Goal: Task Accomplishment & Management: Manage account settings

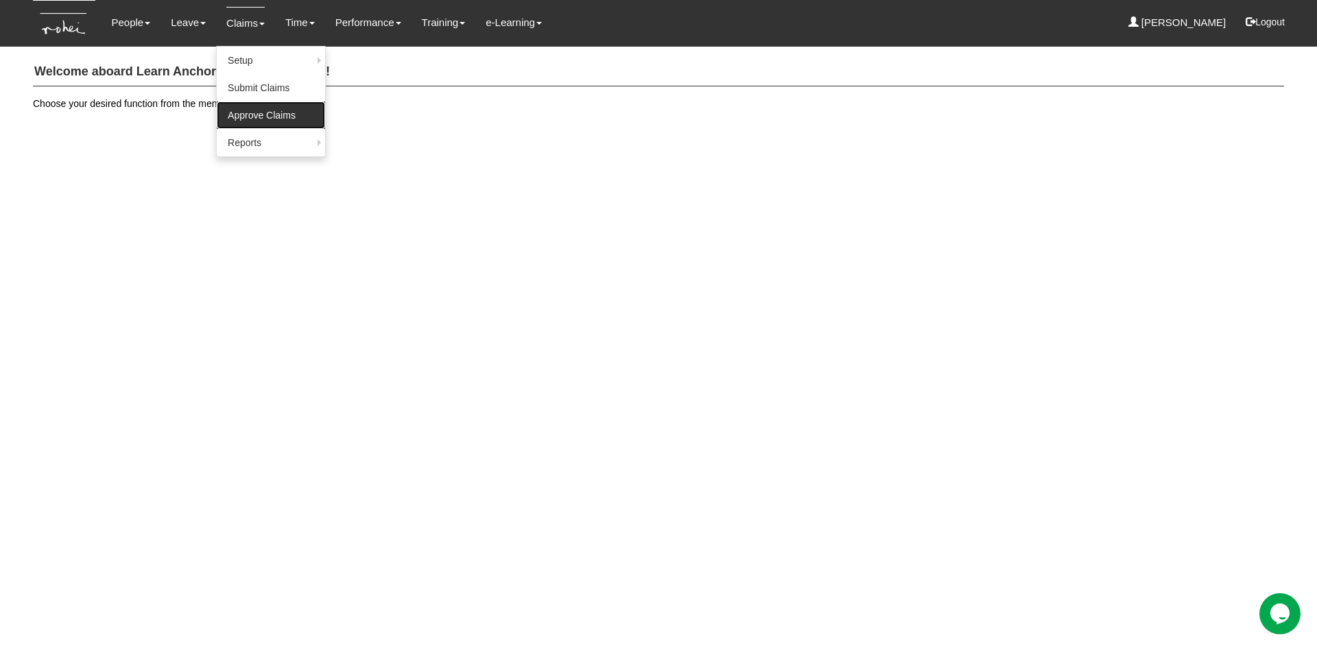
click at [258, 112] on link "Approve Claims" at bounding box center [271, 115] width 108 height 27
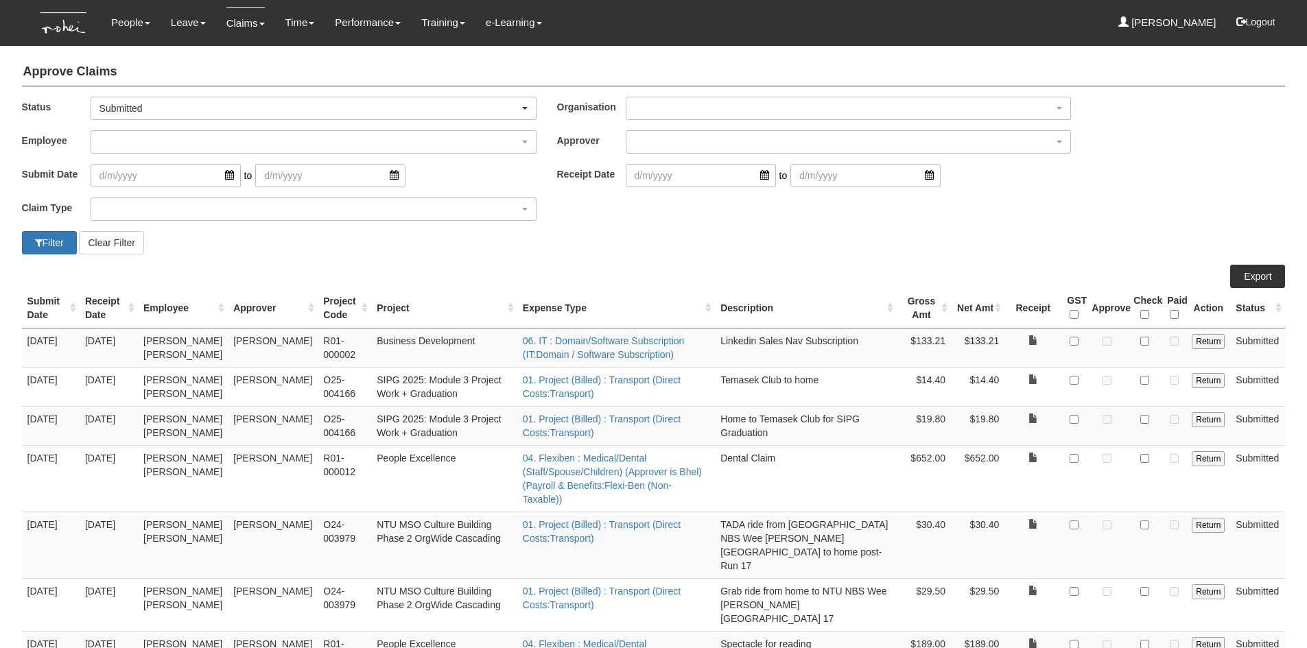
select select "50"
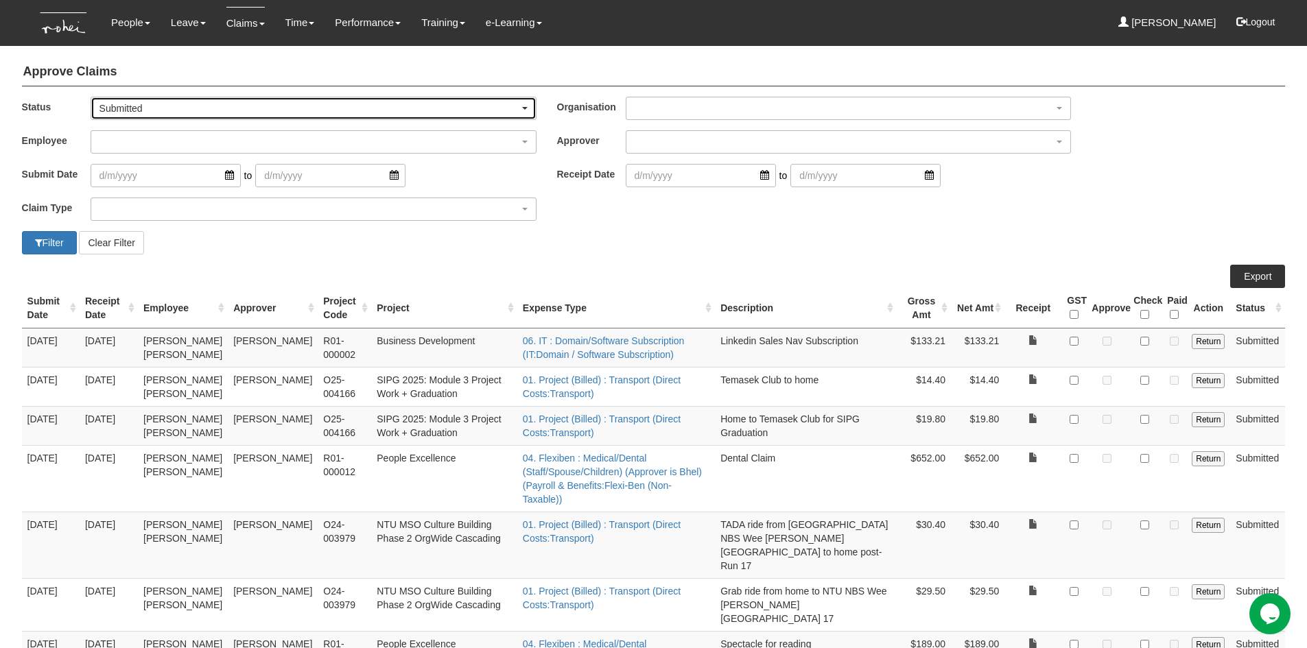
click at [527, 104] on div "Submitted" at bounding box center [313, 109] width 428 height 14
click at [140, 133] on link "-- All --" at bounding box center [126, 131] width 71 height 18
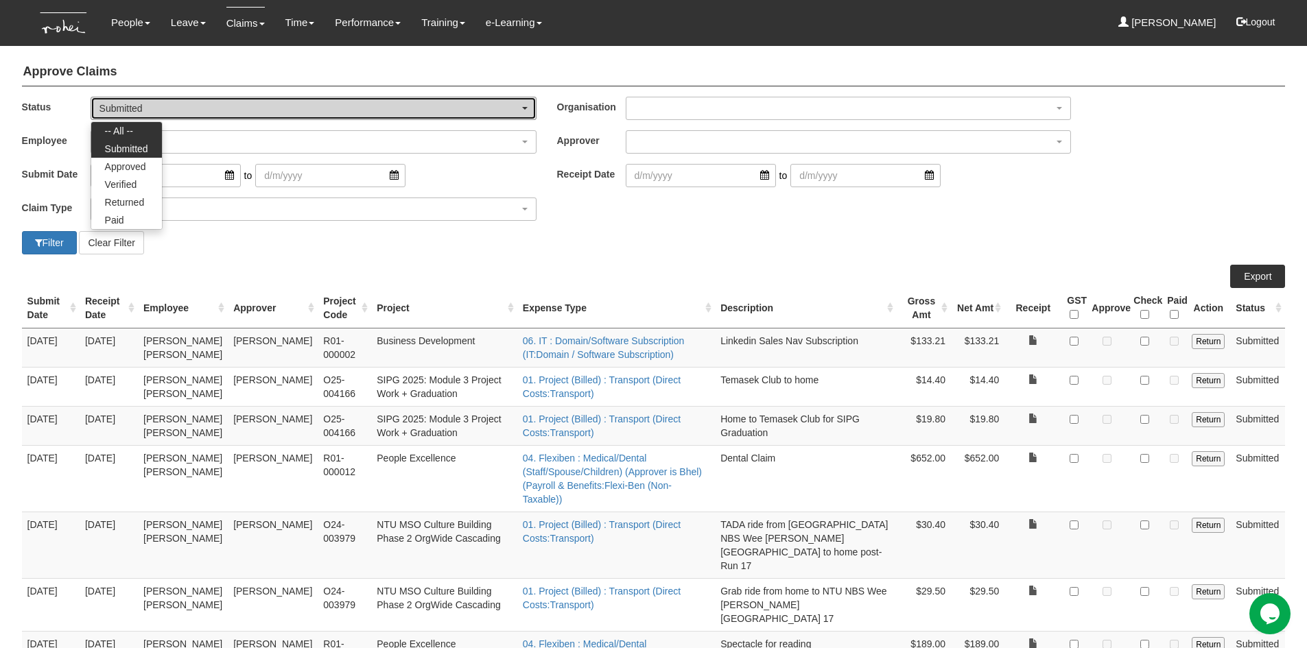
select select "All"
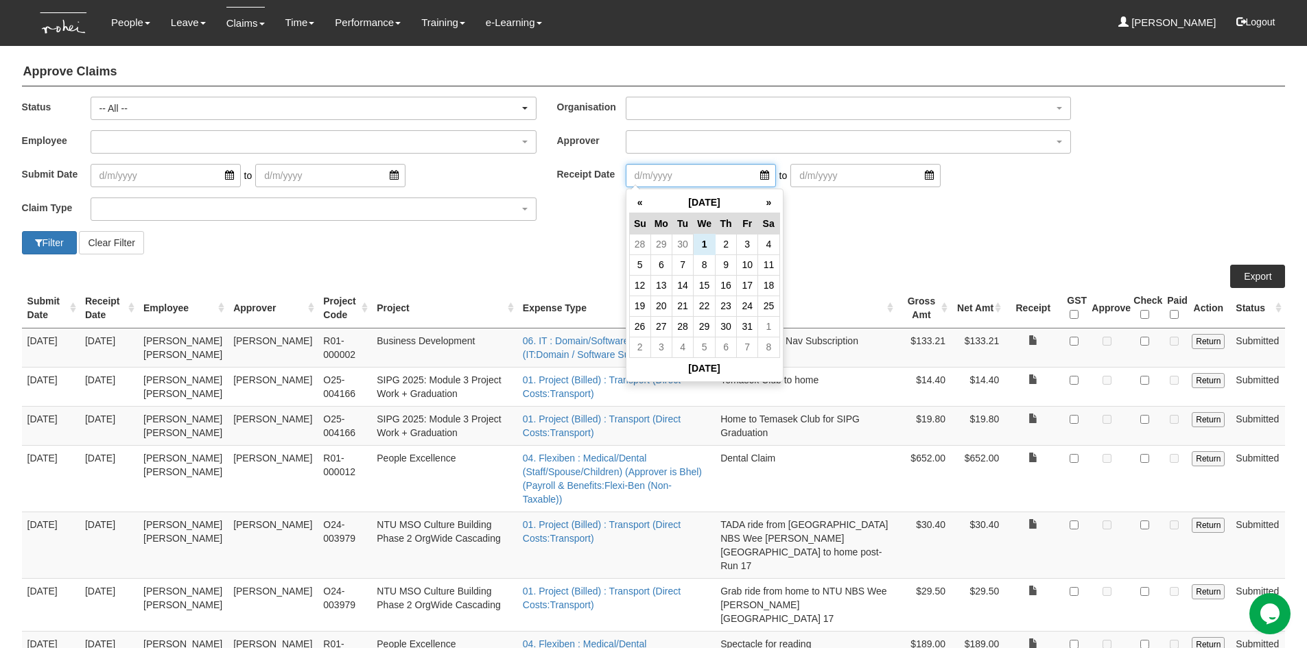
click at [755, 175] on input "search" at bounding box center [701, 175] width 150 height 23
click at [642, 205] on th "«" at bounding box center [639, 202] width 21 height 21
click at [638, 344] on td "31" at bounding box center [639, 347] width 21 height 21
type input "[DATE]"
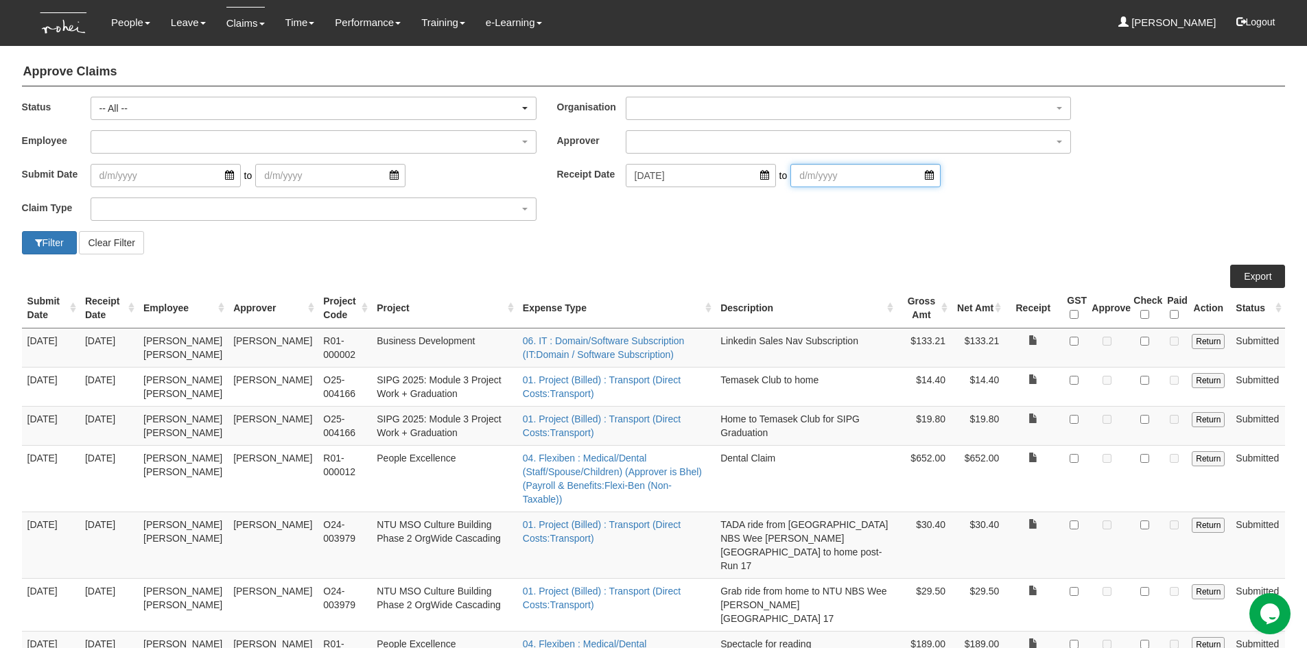
click at [906, 178] on input "search" at bounding box center [865, 175] width 150 height 23
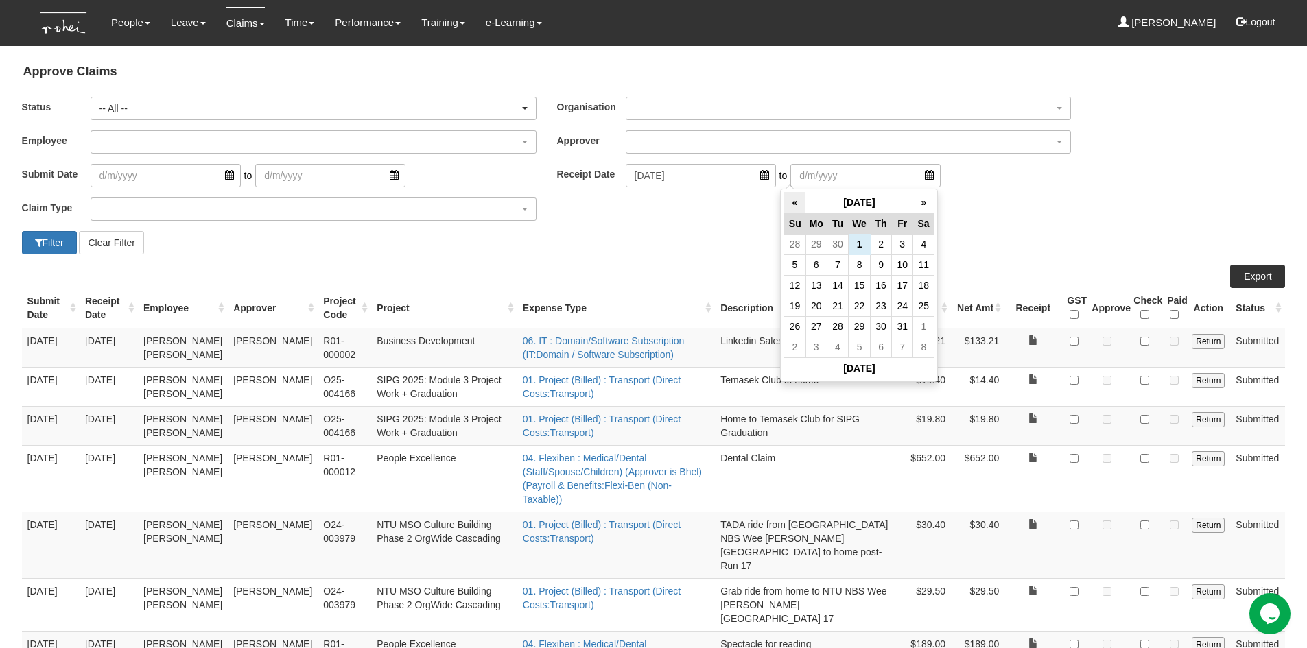
click at [794, 206] on th "«" at bounding box center [794, 202] width 21 height 21
click at [838, 325] on td "30" at bounding box center [837, 326] width 21 height 21
type input "[DATE]"
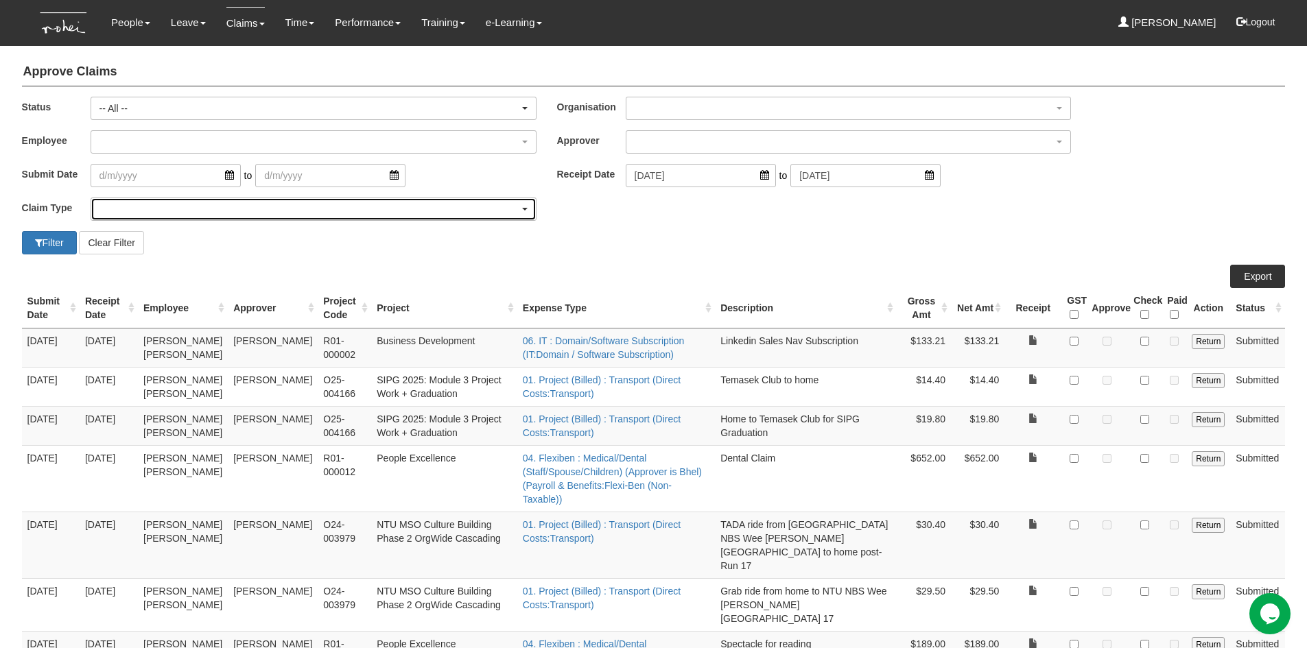
click at [128, 204] on div "button" at bounding box center [313, 209] width 445 height 22
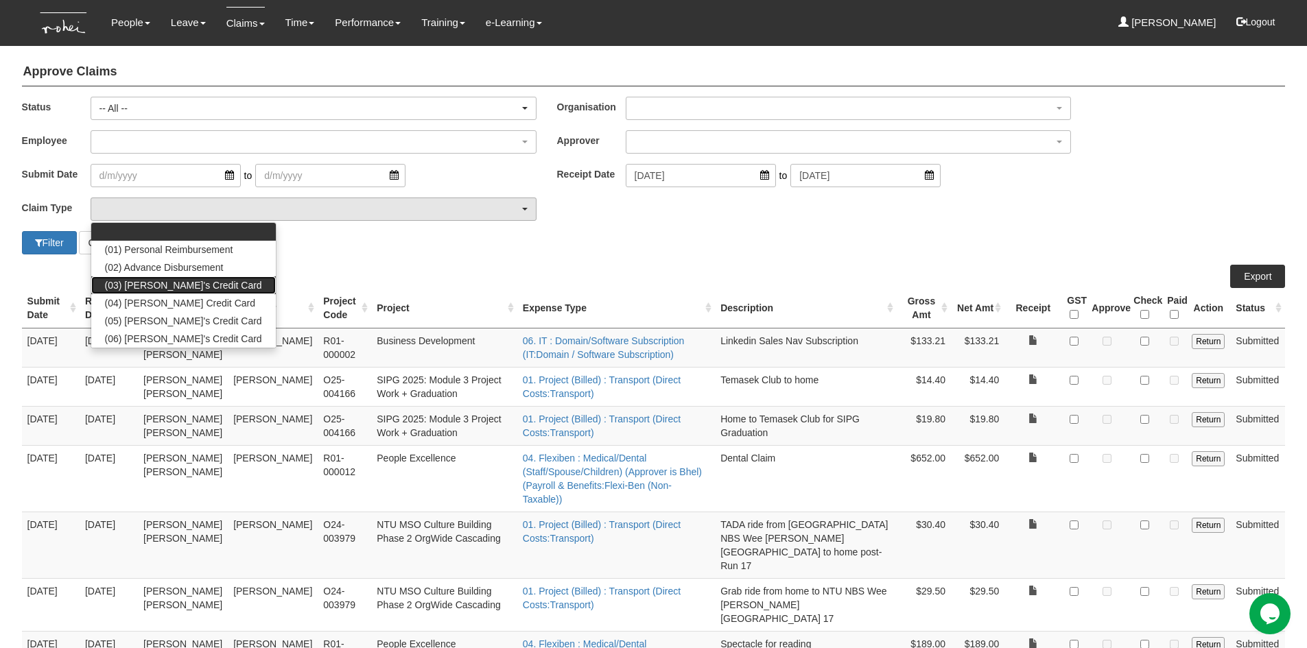
click at [203, 292] on link "(03) [PERSON_NAME]'s Credit Card" at bounding box center [183, 286] width 185 height 18
select select "15"
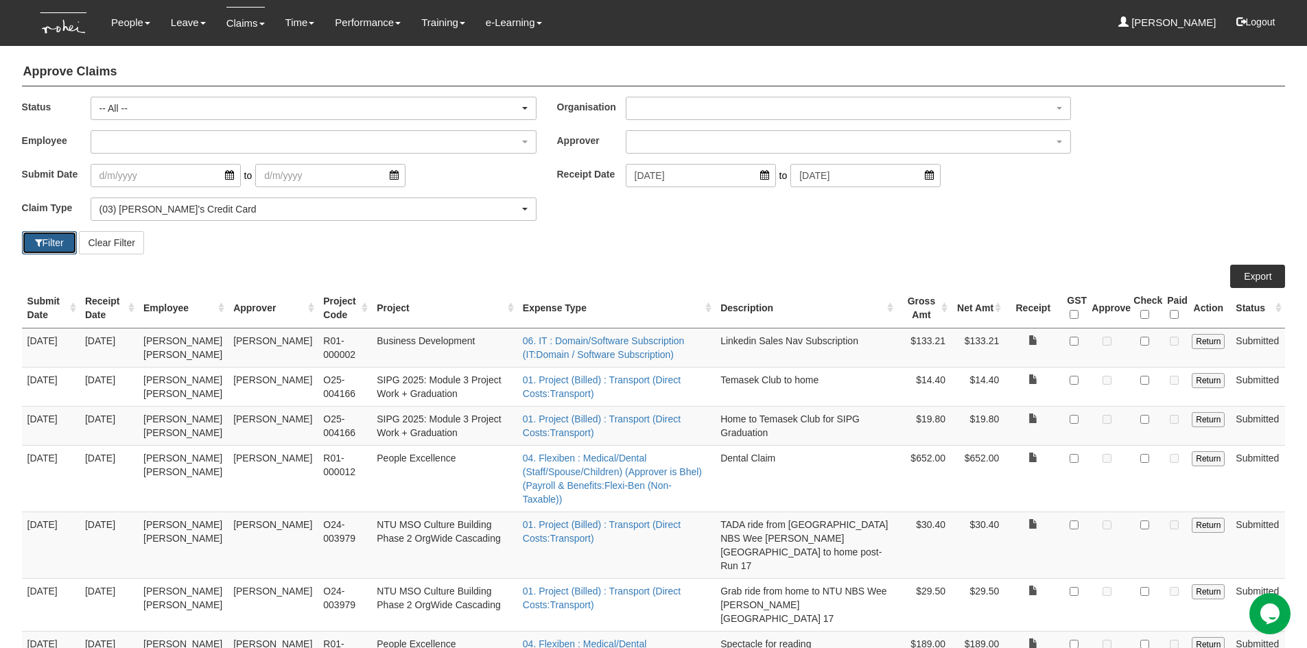
click at [58, 240] on button "Filter" at bounding box center [49, 242] width 55 height 23
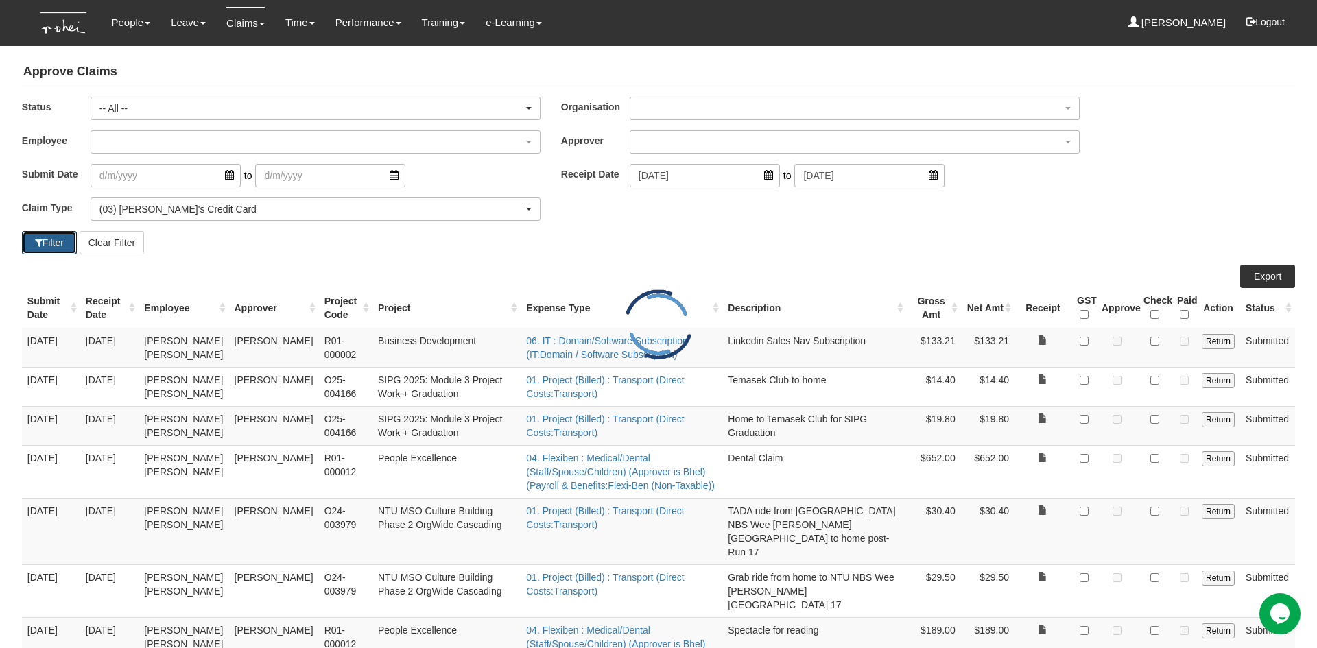
select select "50"
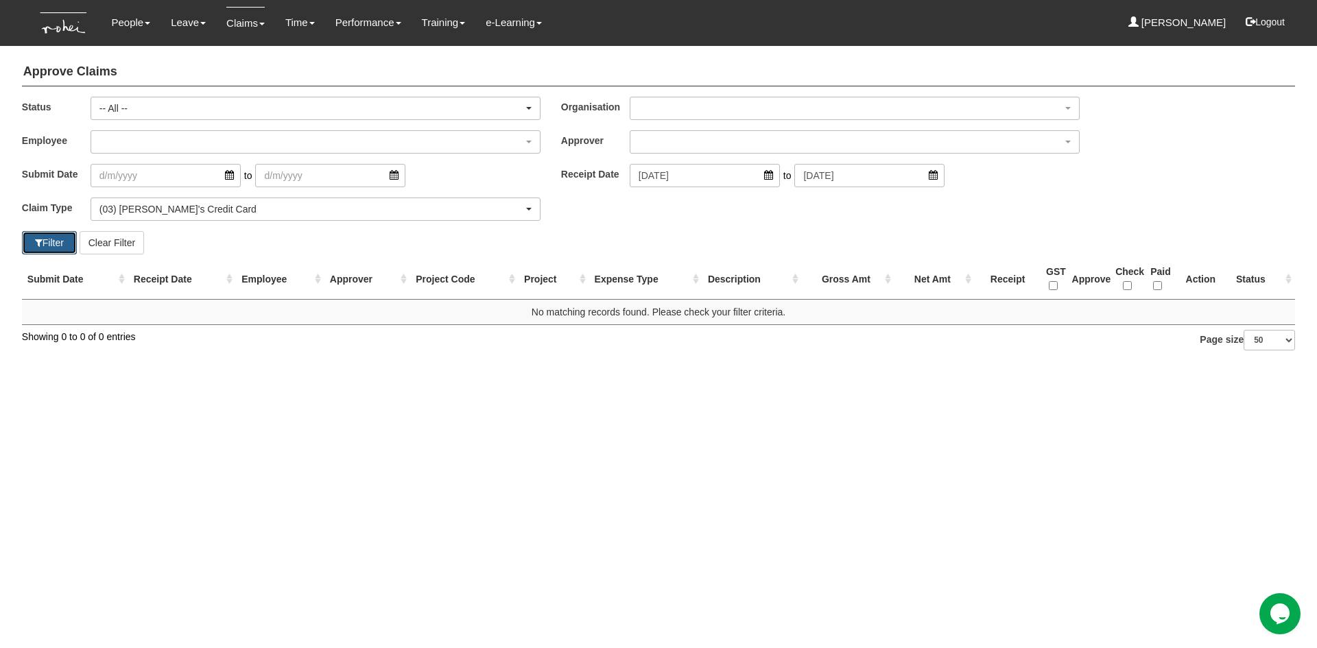
click at [62, 234] on button "Filter" at bounding box center [49, 242] width 55 height 23
select select "50"
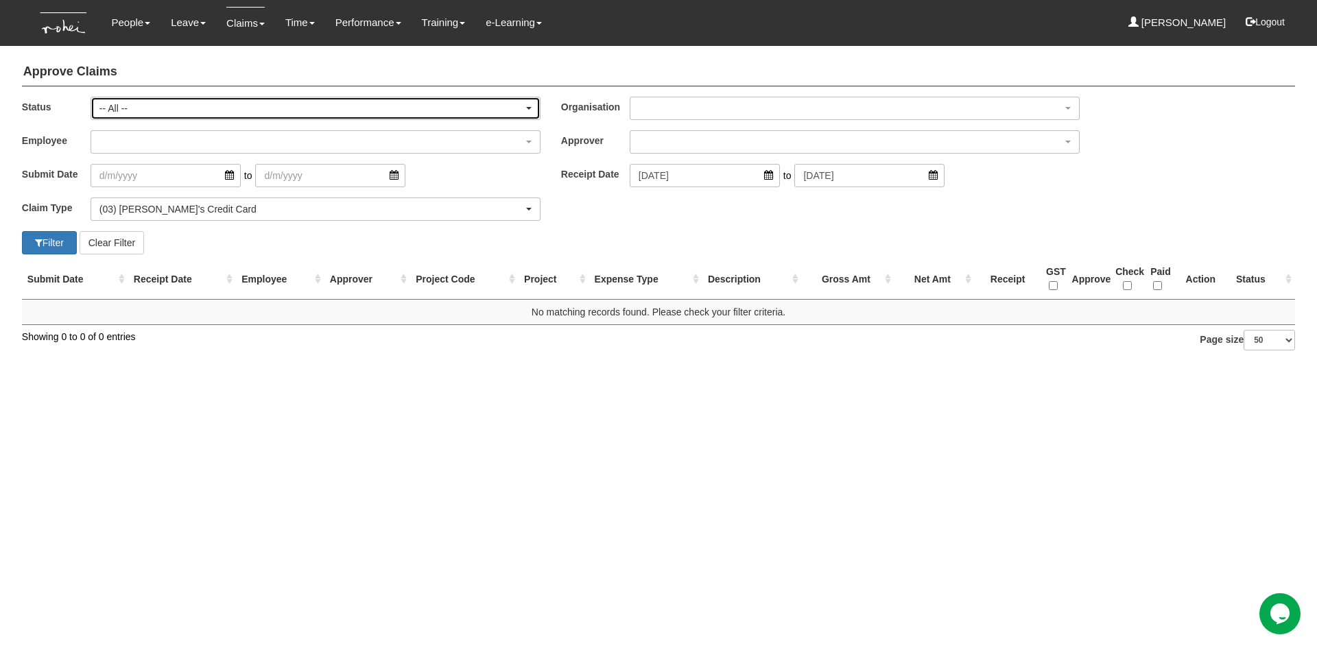
click at [534, 106] on div "-- All --" at bounding box center [315, 108] width 449 height 22
click at [133, 130] on span "-- All --" at bounding box center [119, 131] width 28 height 14
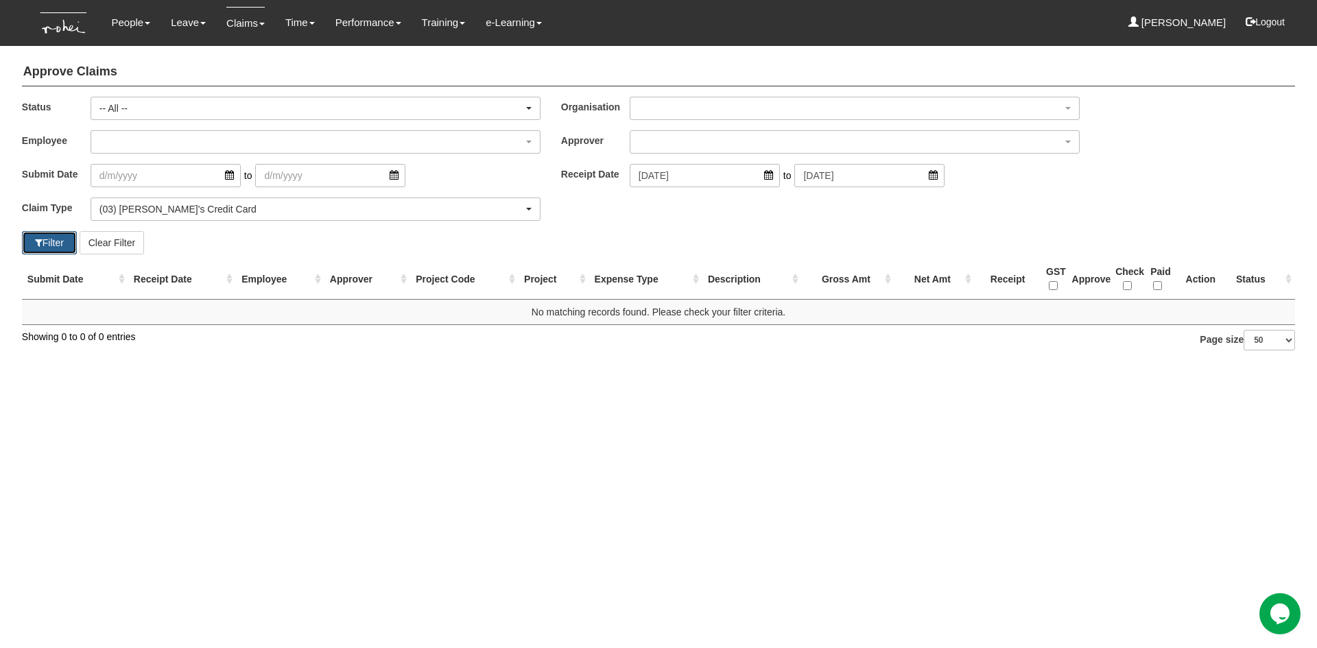
click at [32, 249] on button "Filter" at bounding box center [49, 242] width 55 height 23
select select "50"
click at [561, 368] on html "Toggle navigation People Personal Information Staff Directory Leave Apply for L…" at bounding box center [658, 184] width 1317 height 368
click at [572, 368] on html "Toggle navigation People Personal Information Staff Directory Leave Apply for L…" at bounding box center [658, 184] width 1317 height 368
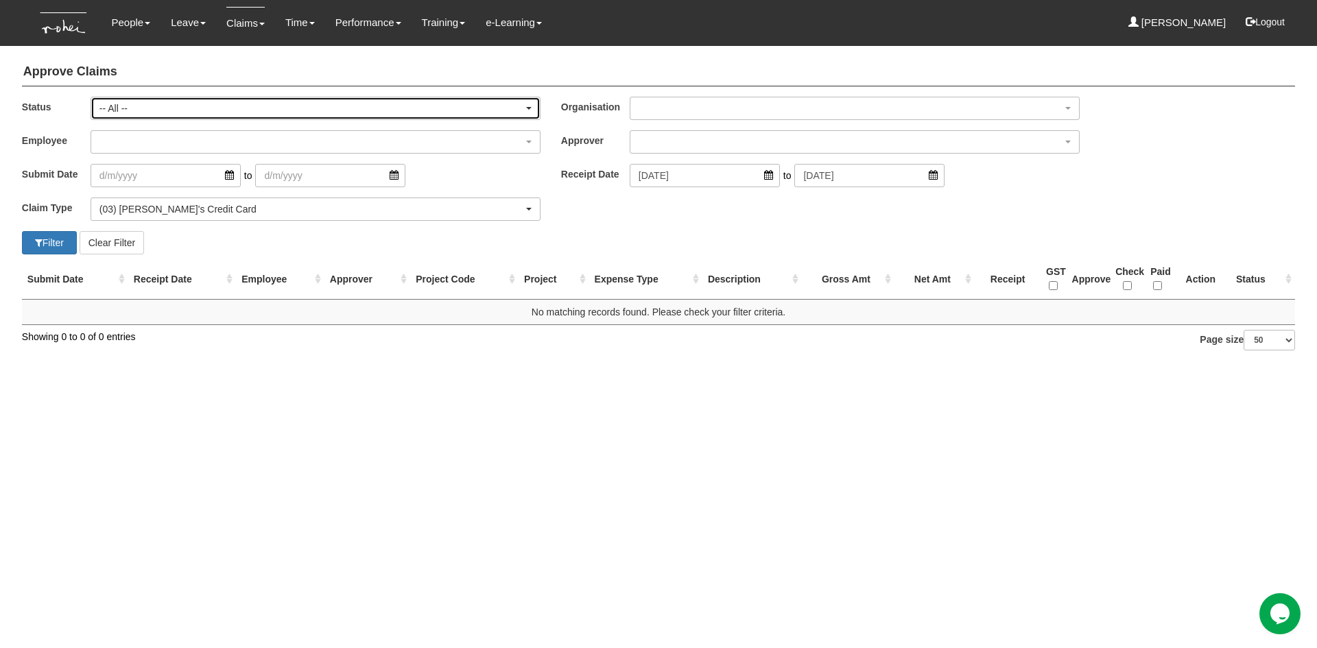
click at [531, 113] on div "-- All --" at bounding box center [315, 108] width 449 height 22
click at [501, 257] on div "Approve Claims Status -- All -- Submitted Approved Verified Returned Paid -- Al…" at bounding box center [659, 202] width 1278 height 303
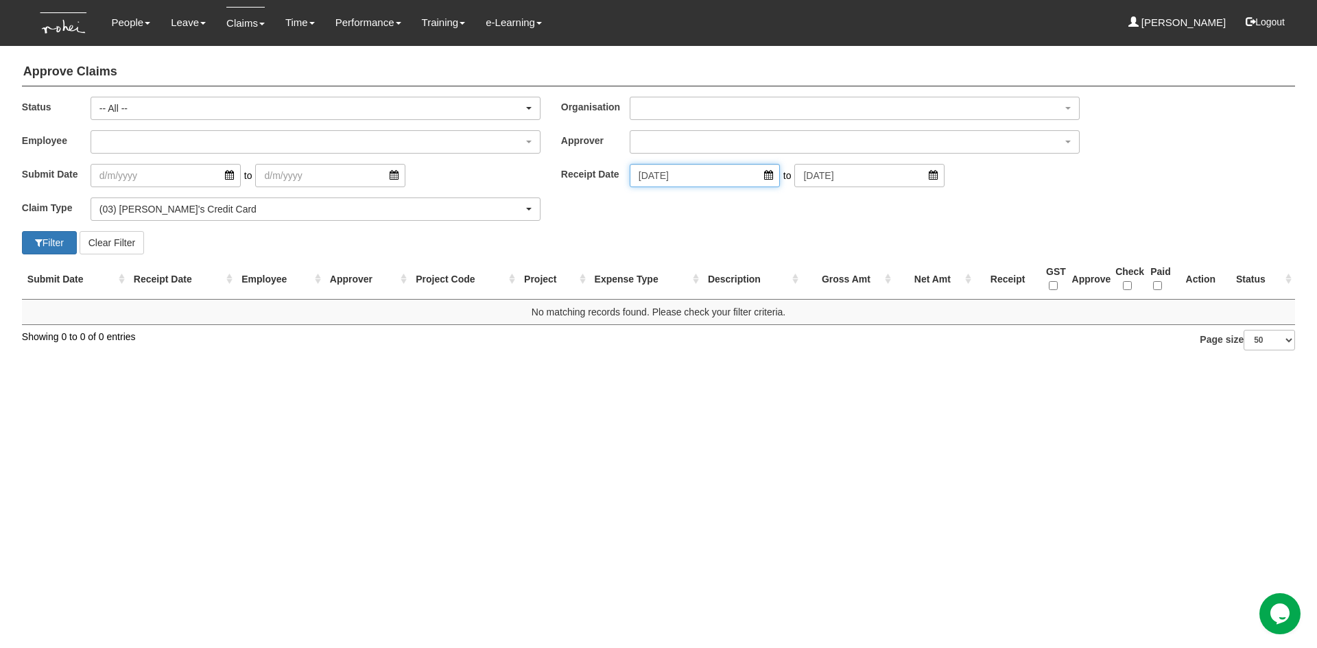
click at [757, 178] on input "[DATE]" at bounding box center [705, 175] width 150 height 23
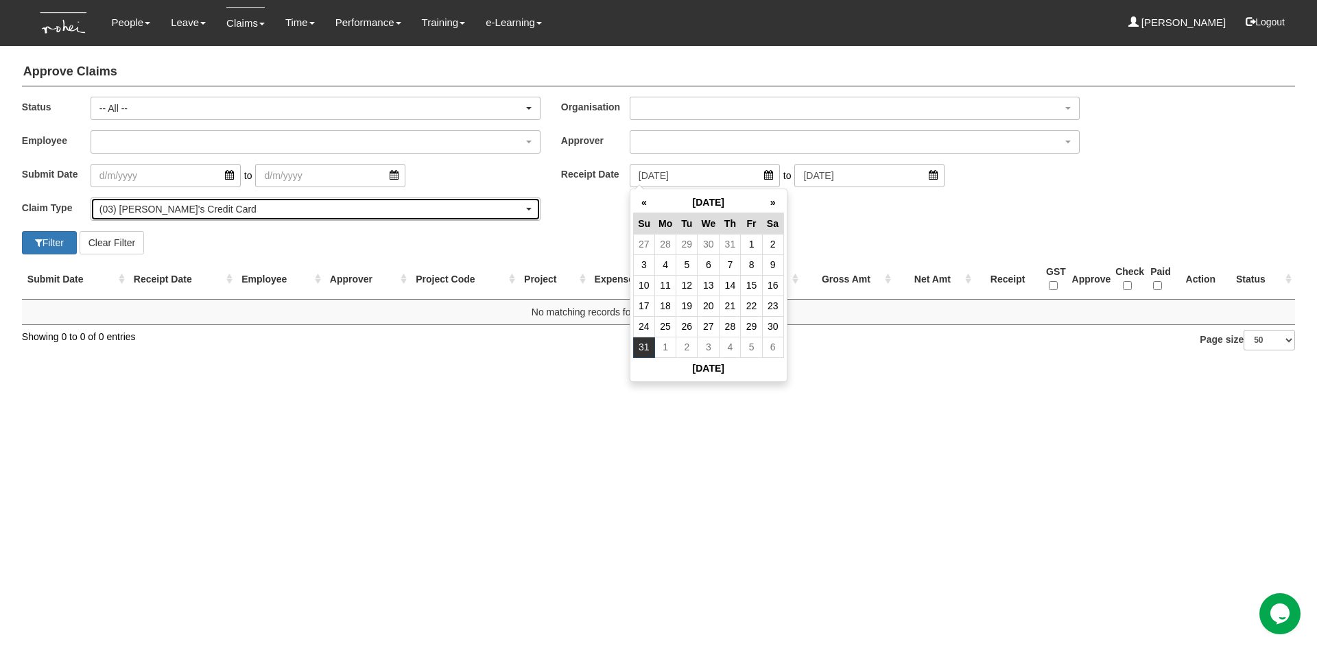
click at [263, 211] on div "(03) [PERSON_NAME]'s Credit Card" at bounding box center [311, 209] width 424 height 14
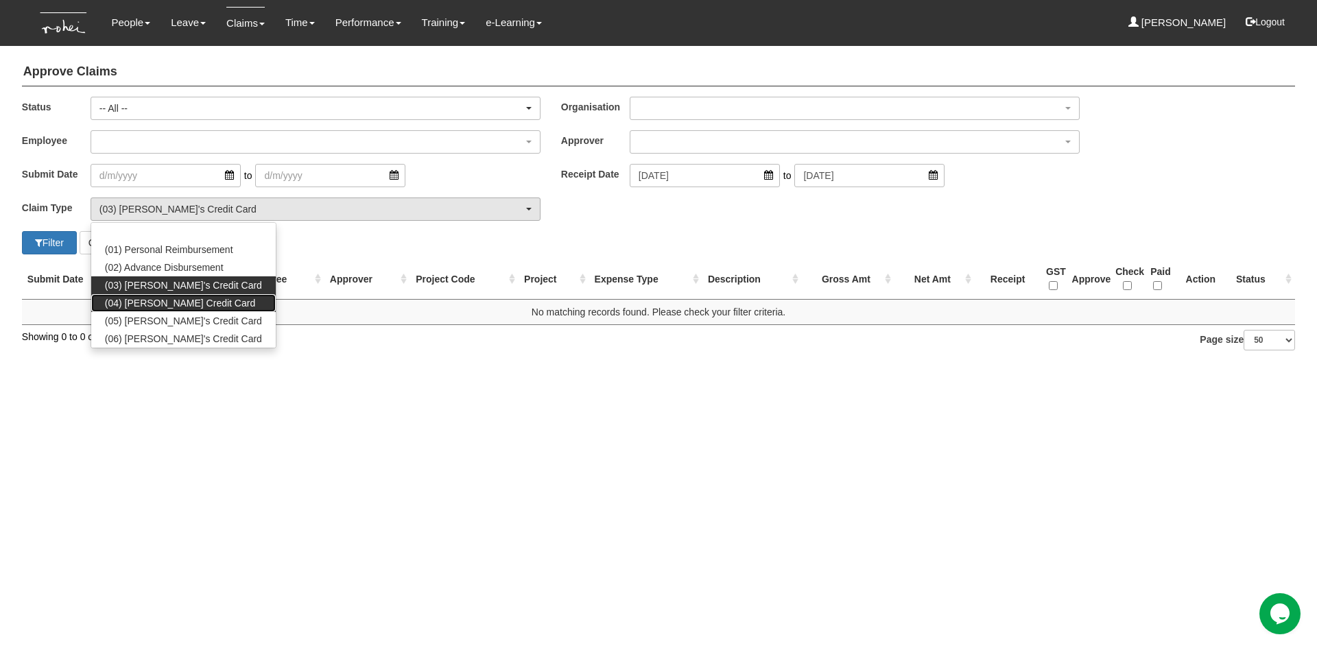
click at [176, 299] on span "(04) [PERSON_NAME] Credit Card" at bounding box center [180, 303] width 150 height 14
select select "16"
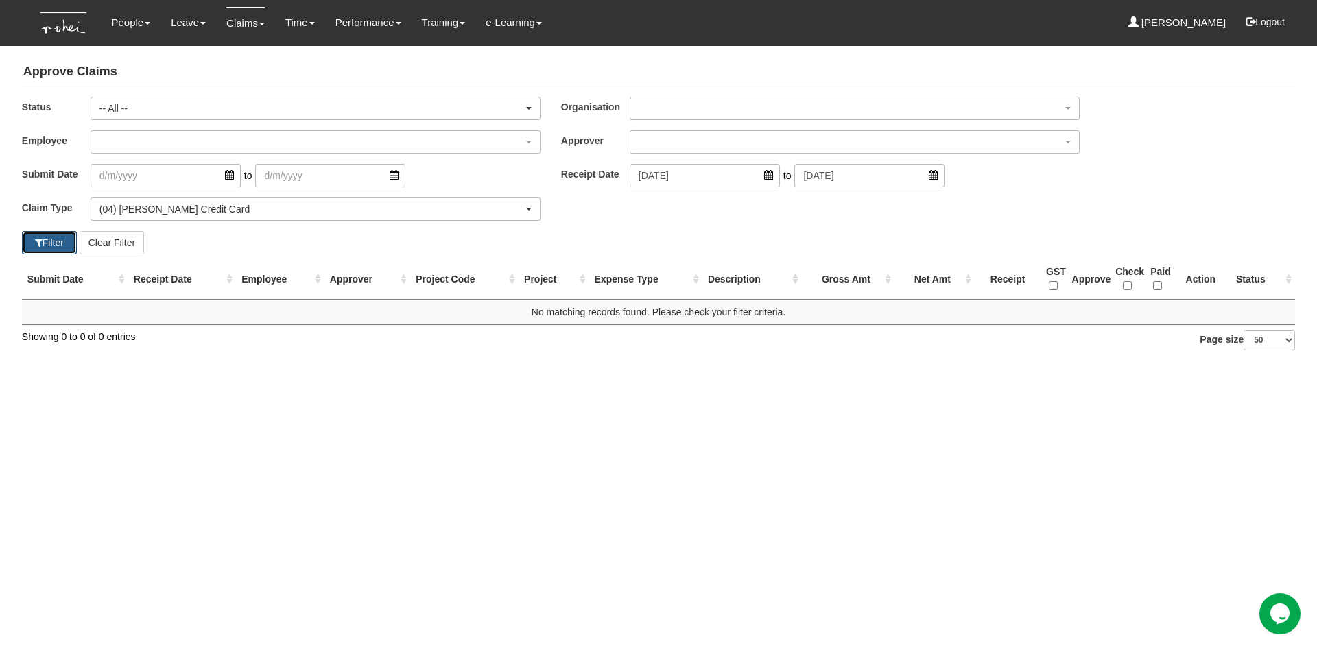
click at [57, 248] on button "Filter" at bounding box center [49, 242] width 55 height 23
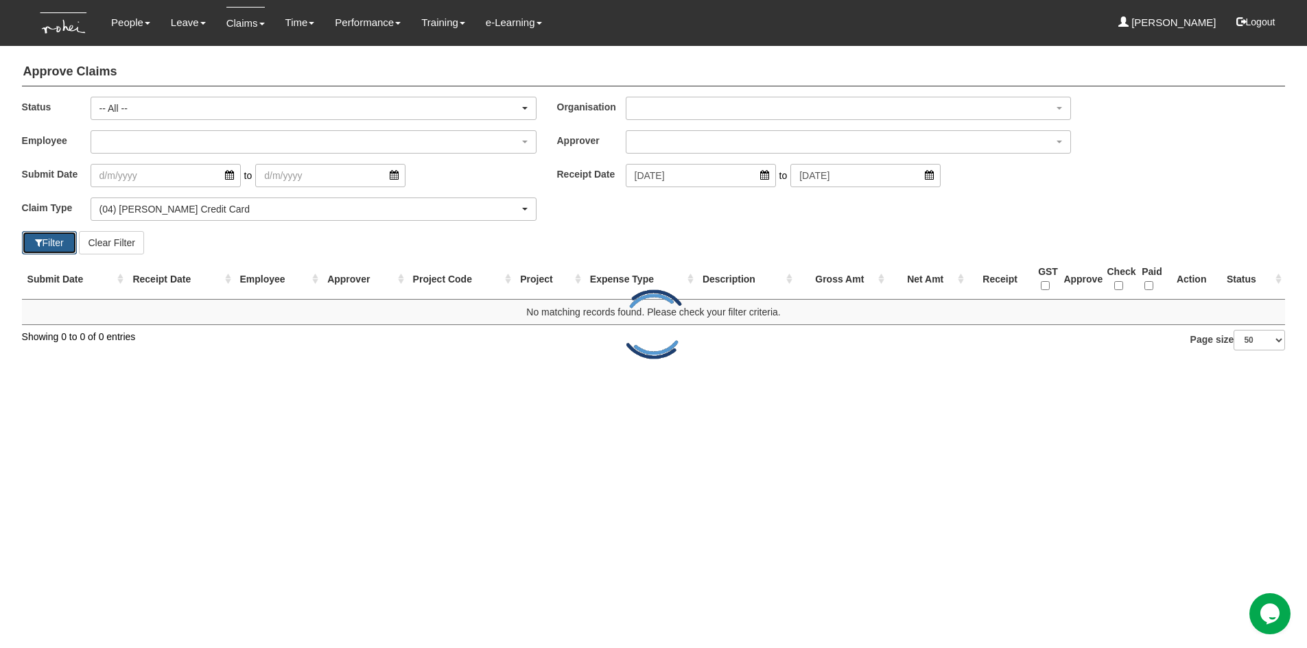
select select "50"
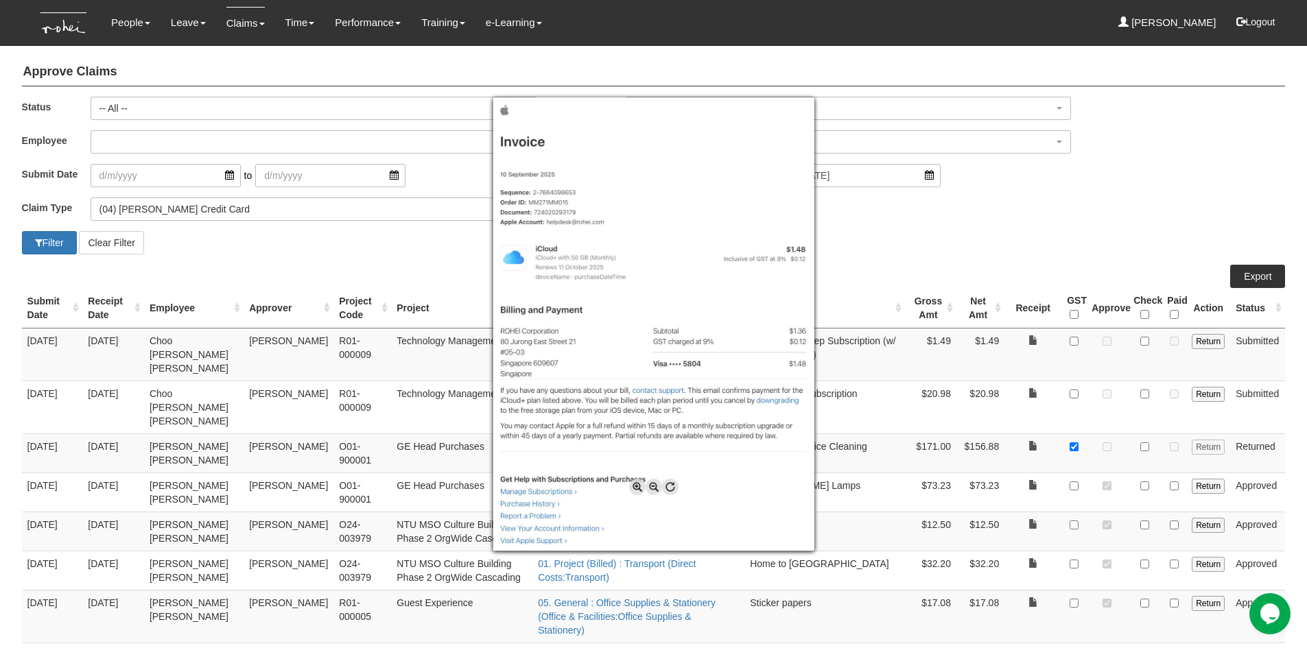
click at [653, 391] on img at bounding box center [653, 324] width 321 height 454
click at [1144, 344] on div at bounding box center [653, 324] width 1307 height 648
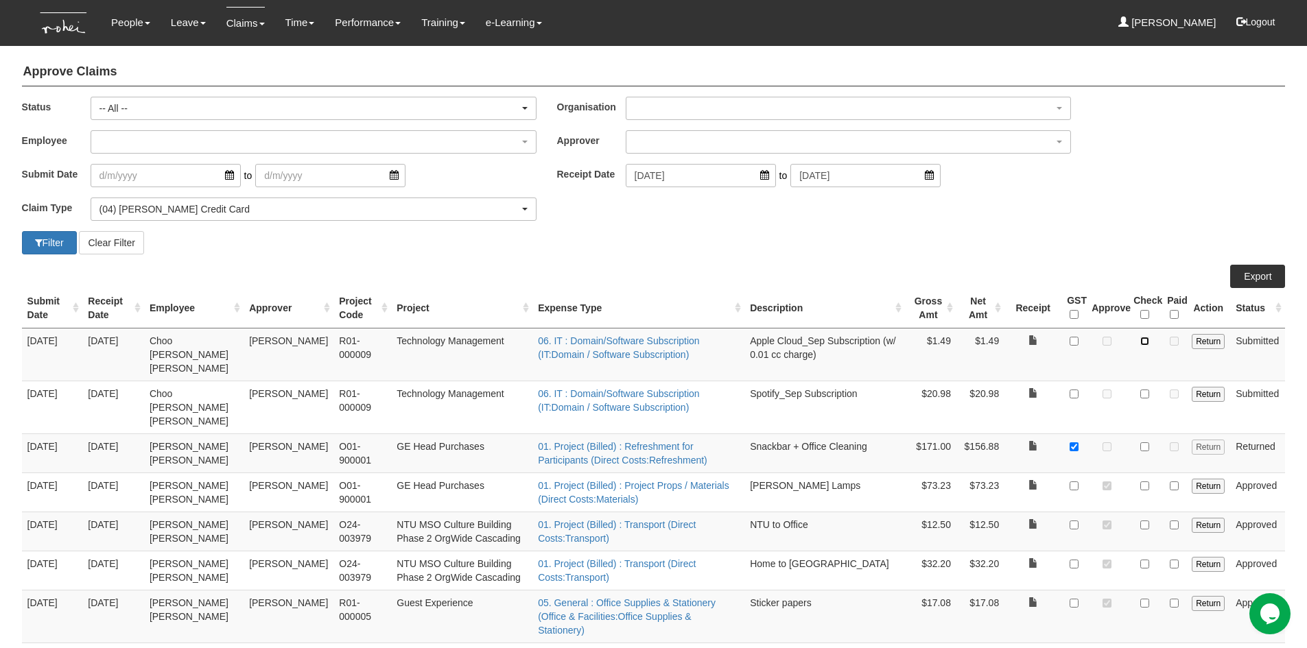
click at [1149, 340] on input "checkbox" at bounding box center [1144, 341] width 9 height 9
checkbox input "true"
